Goal: Task Accomplishment & Management: Use online tool/utility

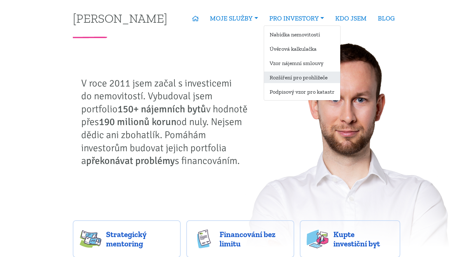
click at [321, 80] on link "Rozšíření pro prohlížeče" at bounding box center [302, 76] width 76 height 11
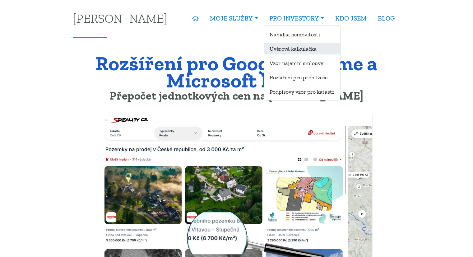
click at [296, 48] on link "Úvěrová kalkulačka" at bounding box center [302, 48] width 76 height 11
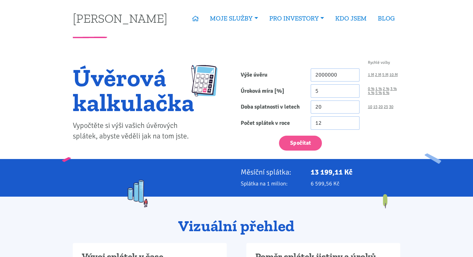
type input "2 000 000"
